Goal: Use online tool/utility: Utilize a website feature to perform a specific function

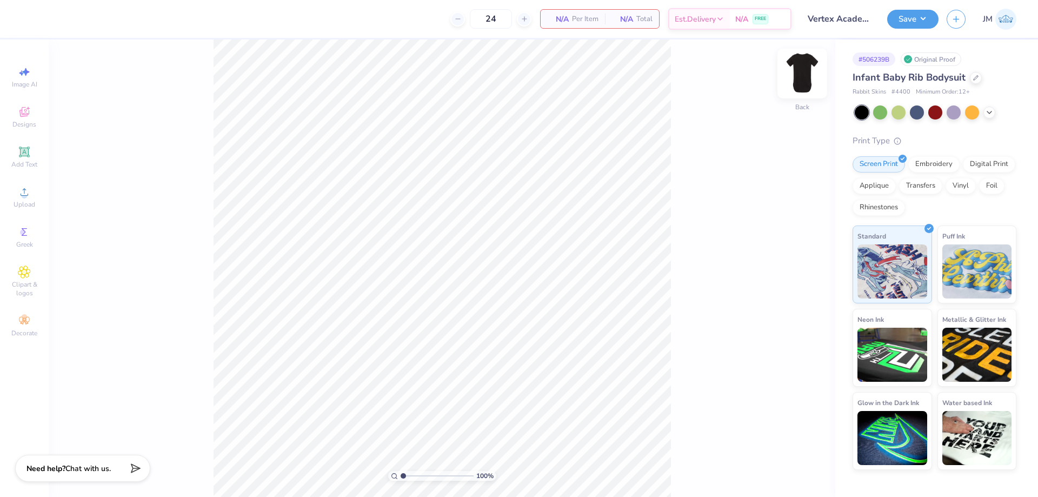
click at [796, 76] on img at bounding box center [802, 73] width 43 height 43
click at [799, 67] on img at bounding box center [802, 73] width 43 height 43
click at [877, 115] on div at bounding box center [880, 111] width 14 height 14
click at [918, 115] on div at bounding box center [917, 111] width 14 height 14
click at [885, 110] on div at bounding box center [880, 111] width 14 height 14
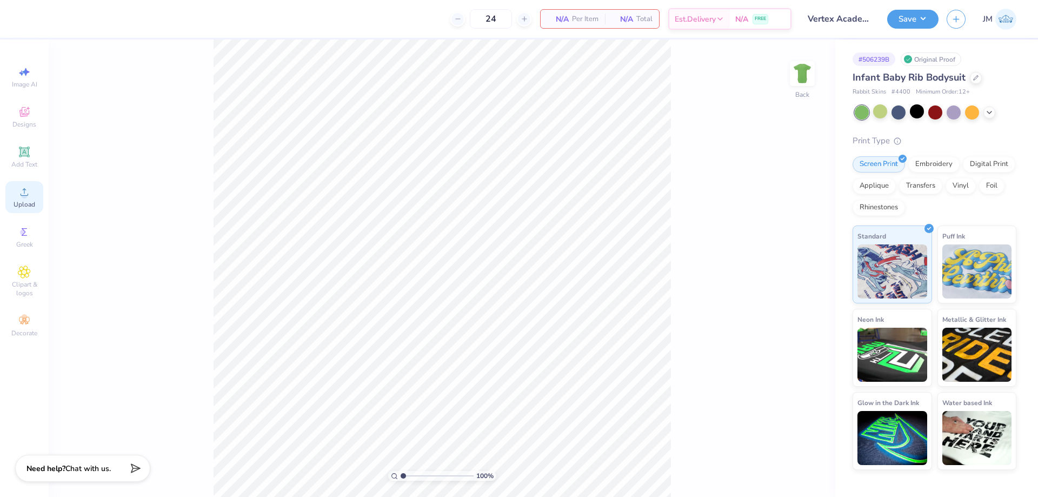
click at [15, 191] on div "Upload" at bounding box center [24, 197] width 38 height 32
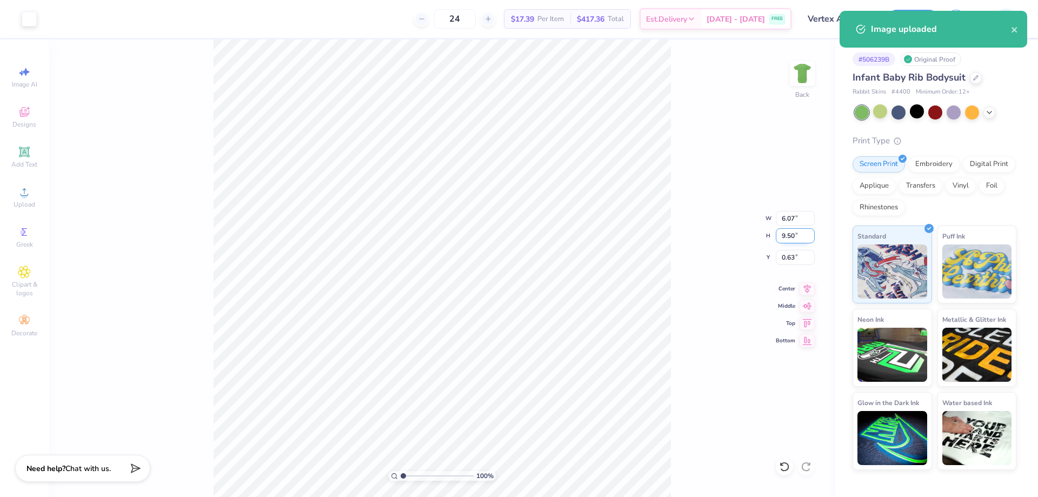
click at [796, 238] on input "9.50" at bounding box center [795, 235] width 39 height 15
type input "6"
type input "3.84"
type input "6.00"
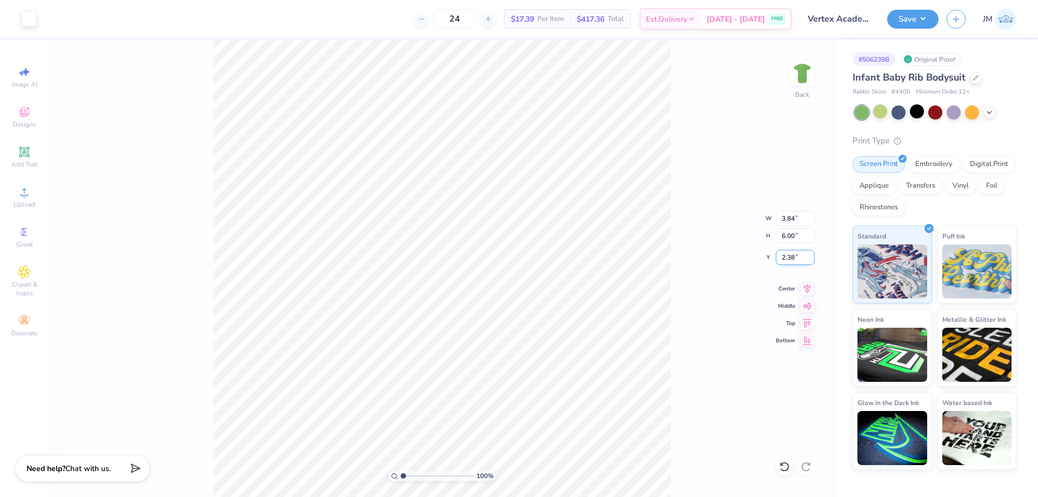
click at [798, 258] on input "2.38" at bounding box center [795, 257] width 39 height 15
type input "1.50"
click at [687, 277] on div "100 % Back W 3.84 3.84 " H 6.00 6.00 " Y 1.50 1.50 " Center Middle Top Bottom" at bounding box center [442, 267] width 787 height 457
click at [918, 114] on div at bounding box center [917, 111] width 14 height 14
